Goal: Communication & Community: Share content

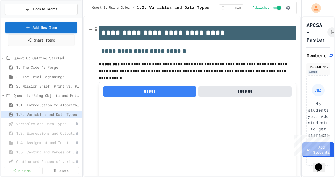
click at [54, 40] on link "Share Items" at bounding box center [41, 40] width 67 height 12
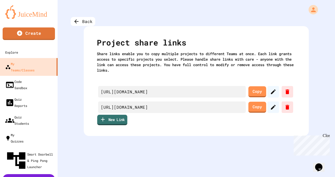
click at [111, 121] on link "New Link" at bounding box center [112, 120] width 30 height 10
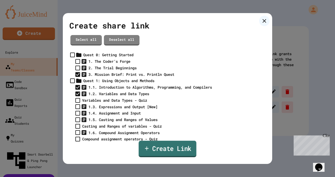
click at [158, 149] on link "Create Link" at bounding box center [168, 149] width 58 height 16
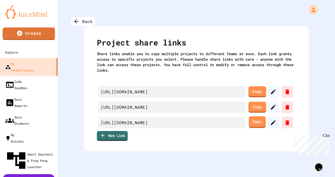
click at [261, 123] on link "Copy" at bounding box center [257, 122] width 17 height 12
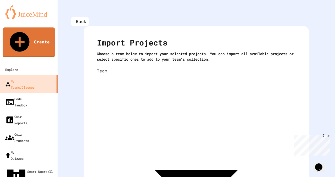
scroll to position [7, 0]
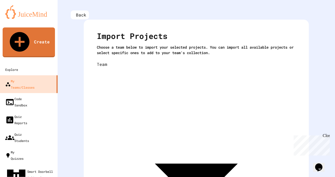
click at [291, 69] on body "We are updating our servers at 7PM EST [DATE]. [PERSON_NAME] should continue to…" at bounding box center [167, 88] width 335 height 177
click at [281, 67] on body "**********" at bounding box center [167, 88] width 335 height 177
type input "**********"
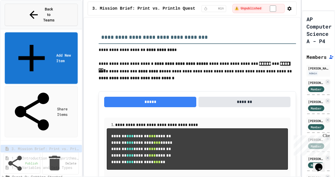
click at [52, 10] on span "Back to Teams" at bounding box center [49, 15] width 12 height 16
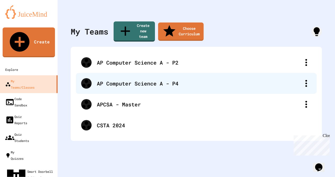
click at [126, 80] on div "AP Computer Science A - P4" at bounding box center [199, 84] width 204 height 8
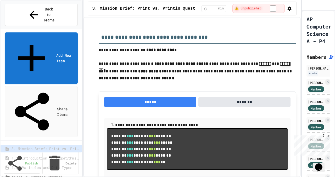
click at [29, 174] on span "Quest 0: Getting Started" at bounding box center [45, 176] width 66 height 5
click at [29, 174] on span "Quest 0: Getting Started" at bounding box center [46, 176] width 68 height 5
click at [31, 174] on span "Quest 0: Getting Started" at bounding box center [45, 176] width 66 height 5
click at [79, 167] on icon at bounding box center [79, 167] width 0 height 0
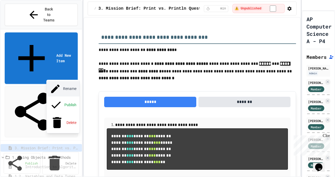
click at [70, 86] on button "Rename" at bounding box center [63, 88] width 33 height 15
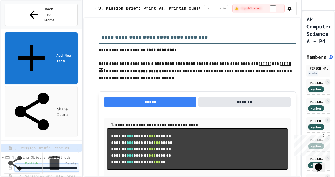
scroll to position [0, 75]
click at [79, 167] on icon at bounding box center [79, 167] width 0 height 0
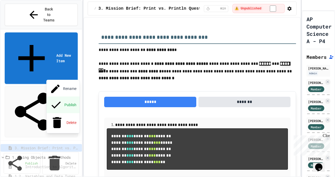
click at [65, 97] on button "Publish" at bounding box center [63, 105] width 33 height 17
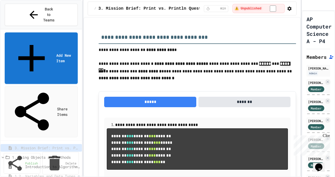
click at [81, 177] on icon at bounding box center [81, 179] width 1 height 4
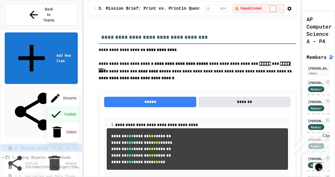
click at [65, 106] on button "Publish" at bounding box center [63, 114] width 33 height 17
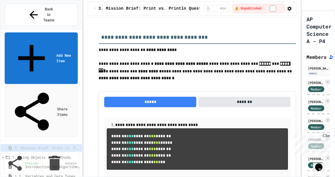
click at [46, 173] on span "1.2. Variables and Data Types" at bounding box center [46, 175] width 63 height 5
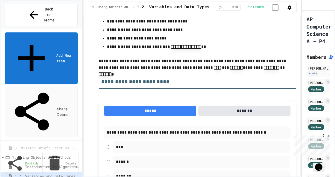
scroll to position [476, 0]
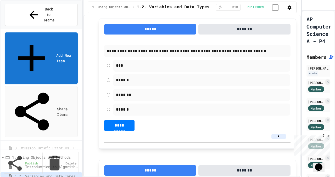
click at [63, 164] on span "1.1. Introduction to Algorithms, Programming, and Compilers" at bounding box center [46, 166] width 63 height 5
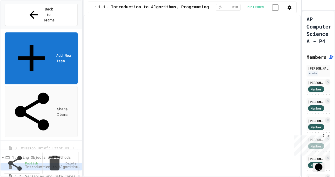
select select "***"
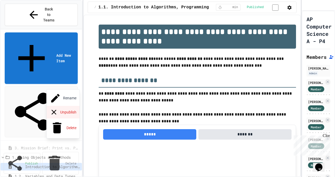
click at [66, 106] on button "Unpublish" at bounding box center [63, 112] width 33 height 13
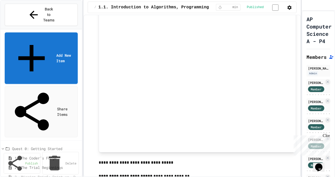
scroll to position [1363, 0]
